Goal: Transaction & Acquisition: Purchase product/service

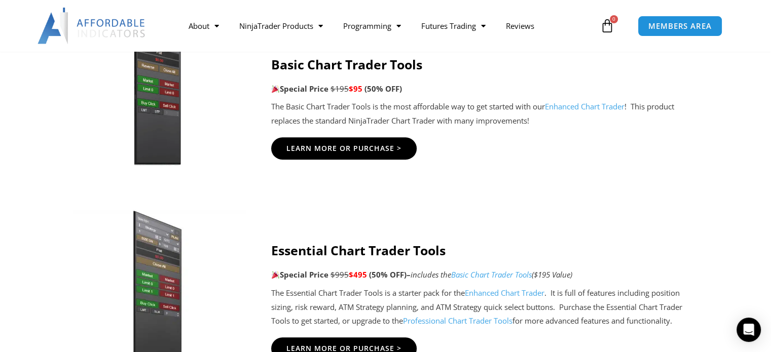
scroll to position [760, 0]
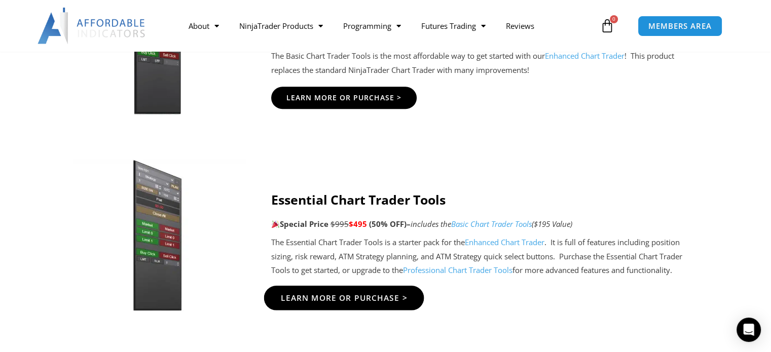
click at [332, 297] on span "Learn More Or Purchase >" at bounding box center [343, 298] width 127 height 8
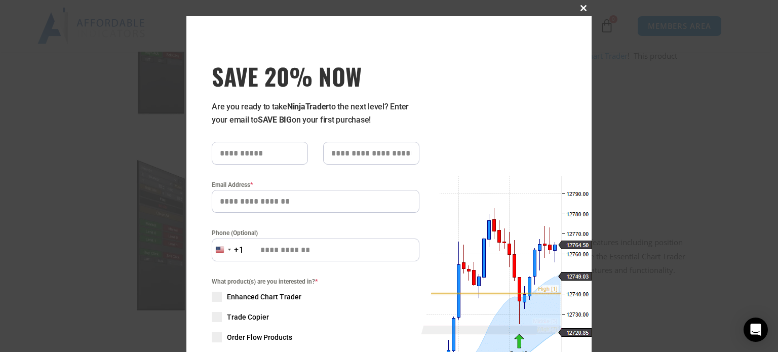
click at [578, 7] on span at bounding box center [584, 8] width 16 height 6
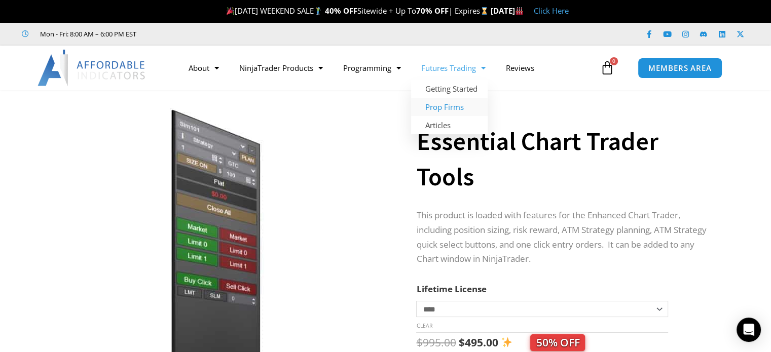
click at [434, 109] on link "Prop Firms" at bounding box center [449, 107] width 76 height 18
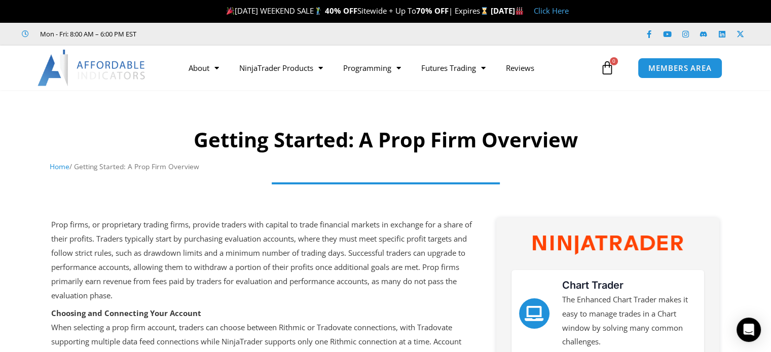
click at [89, 67] on img at bounding box center [91, 68] width 109 height 36
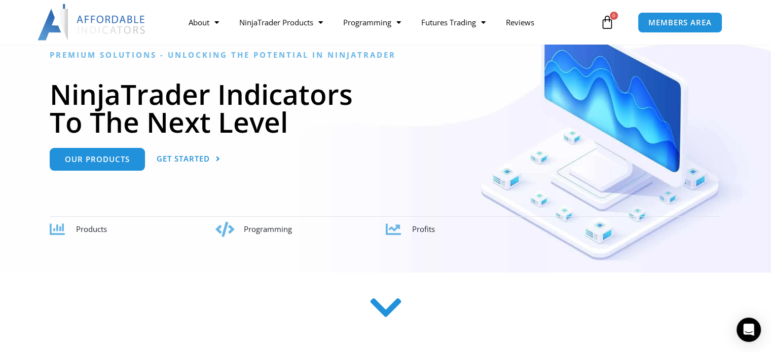
scroll to position [101, 0]
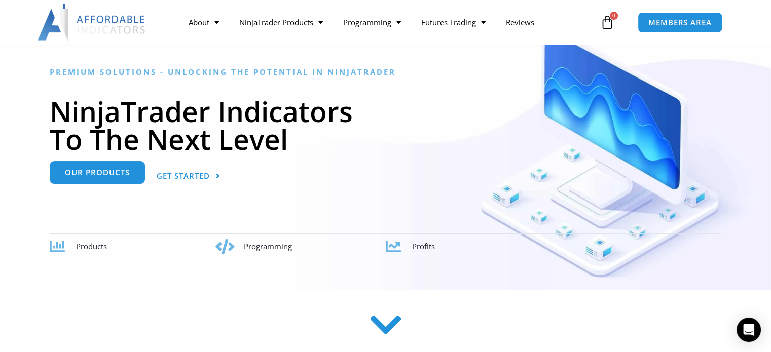
click at [106, 171] on span "Our Products" at bounding box center [97, 173] width 65 height 8
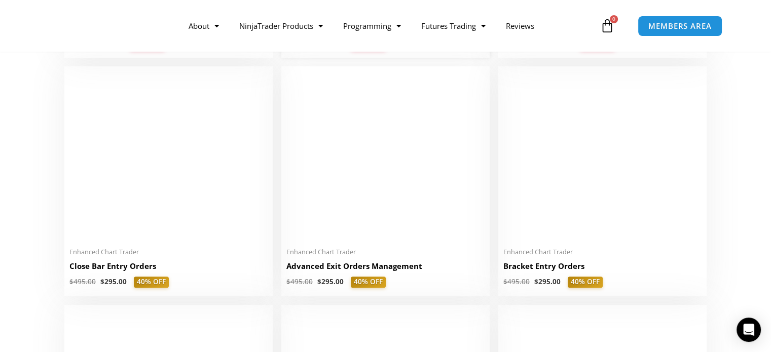
scroll to position [709, 0]
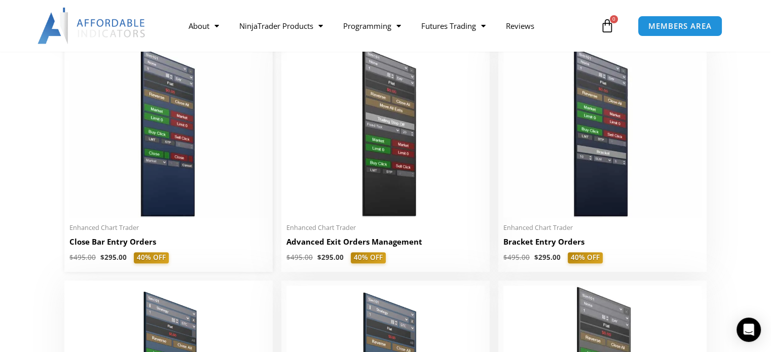
click at [149, 158] on img at bounding box center [168, 132] width 198 height 170
